Goal: Task Accomplishment & Management: Use online tool/utility

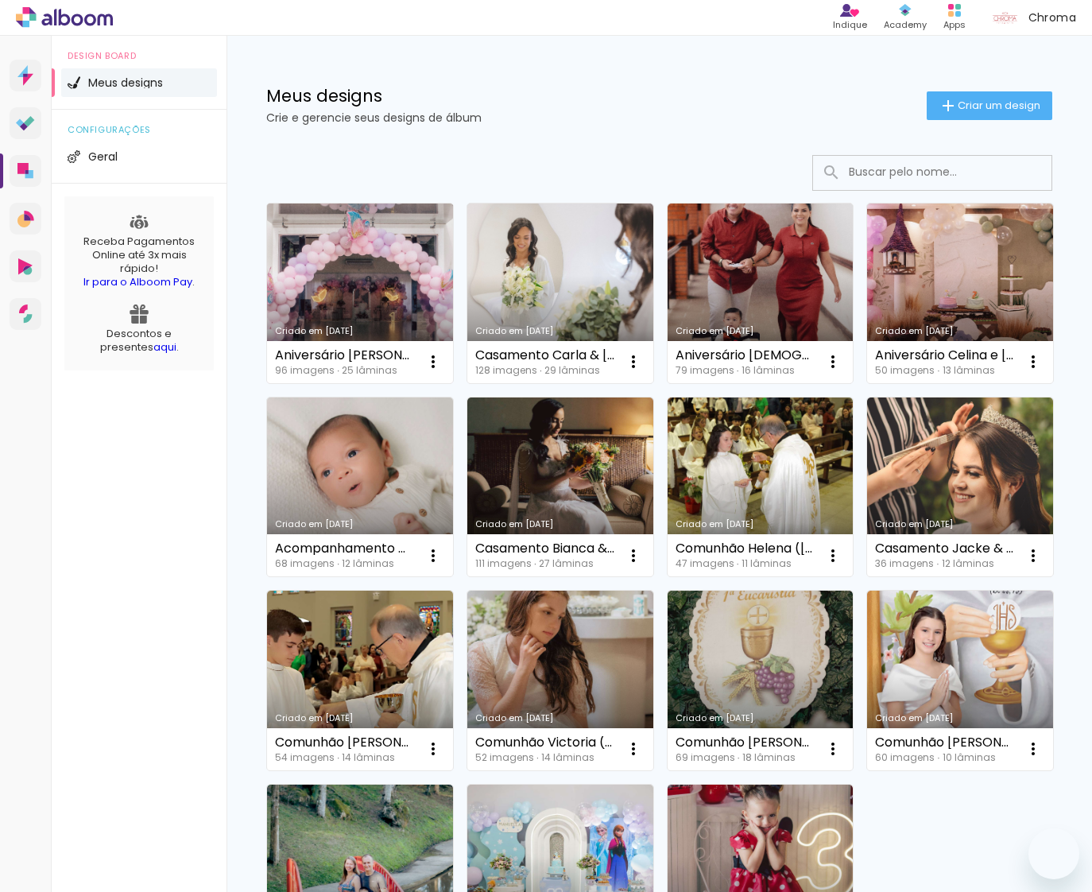
click at [357, 276] on link "Criado em [DATE]" at bounding box center [360, 294] width 186 height 180
